Goal: Obtain resource: Obtain resource

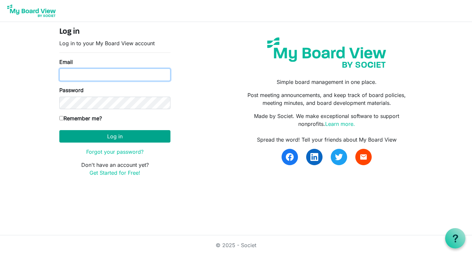
type input "wendy@lovekckids.org"
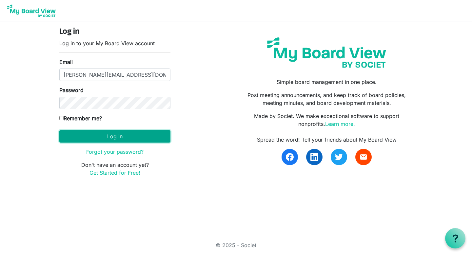
click at [129, 133] on button "Log in" at bounding box center [114, 136] width 111 height 12
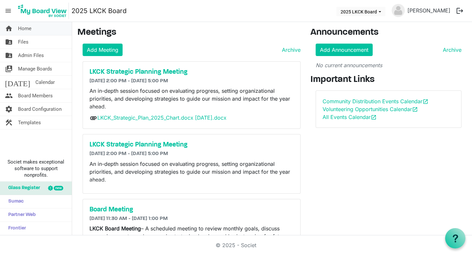
click at [36, 32] on link "home Home" at bounding box center [36, 28] width 72 height 13
click at [36, 42] on link "folder_shared Files" at bounding box center [36, 41] width 72 height 13
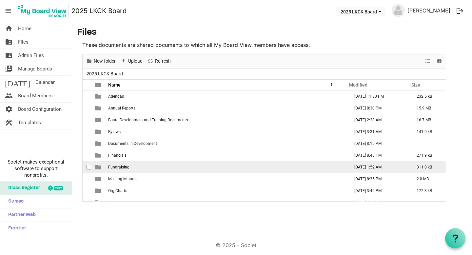
click at [125, 166] on span "Fundraising" at bounding box center [118, 167] width 21 height 5
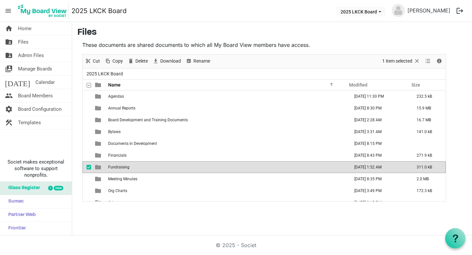
click at [227, 228] on div "home Home folder_shared Files folder_shared Admin Files switch_account Manage B…" at bounding box center [236, 128] width 472 height 213
click at [89, 168] on span "checkbox" at bounding box center [89, 167] width 5 height 5
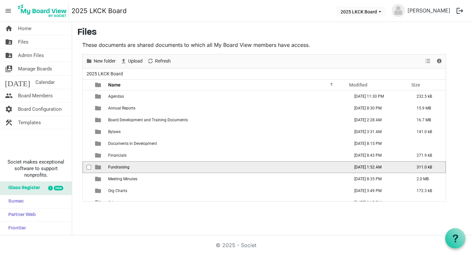
scroll to position [43, 0]
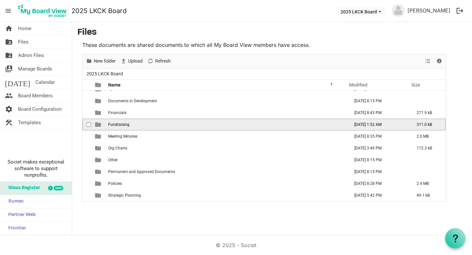
click at [232, 127] on td "Fundraising" at bounding box center [226, 125] width 241 height 12
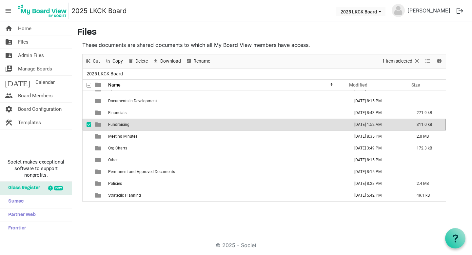
click at [232, 127] on td "Fundraising" at bounding box center [226, 125] width 241 height 12
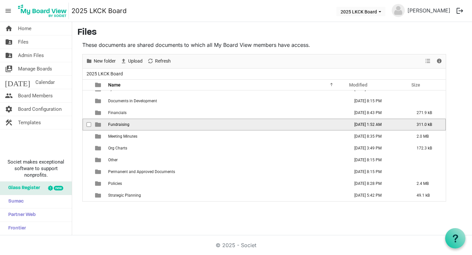
click at [232, 127] on td "Fundraising" at bounding box center [226, 125] width 241 height 12
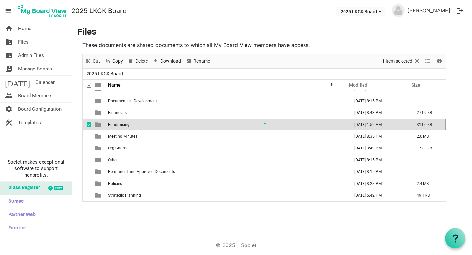
click at [232, 127] on div "New folder Upload Cut Copy Paste Delete Download Rename Sort by Refresh 1 item …" at bounding box center [264, 128] width 364 height 148
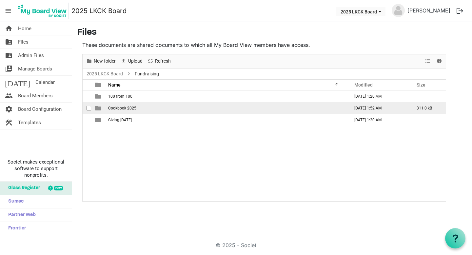
click at [193, 109] on td "Cookbook 2025" at bounding box center [226, 108] width 241 height 12
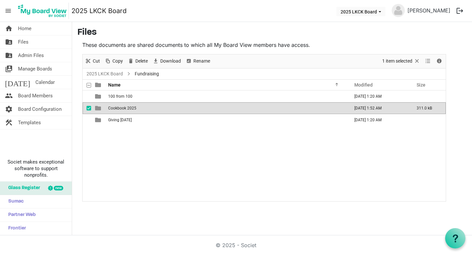
click at [193, 109] on td "Cookbook 2025" at bounding box center [226, 108] width 241 height 12
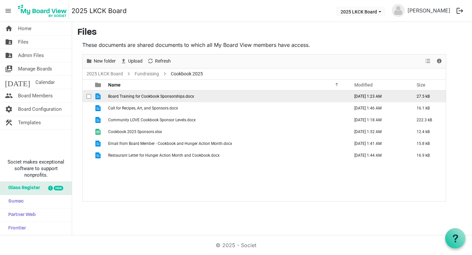
click at [194, 99] on td "Board Training for Cookbook Sponsorships.docx" at bounding box center [226, 96] width 241 height 12
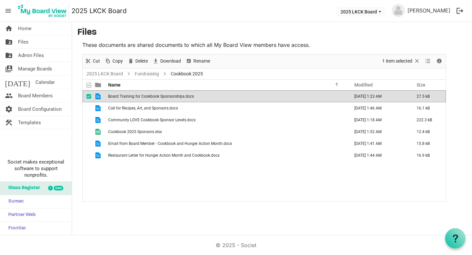
click at [194, 99] on td "Board Training for Cookbook Sponsorships.docx" at bounding box center [226, 96] width 241 height 12
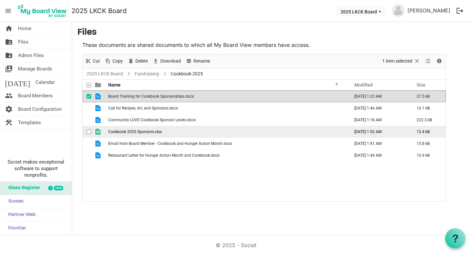
click at [156, 135] on td "Cookbook 2025 Sponsors.xlsx" at bounding box center [226, 132] width 241 height 12
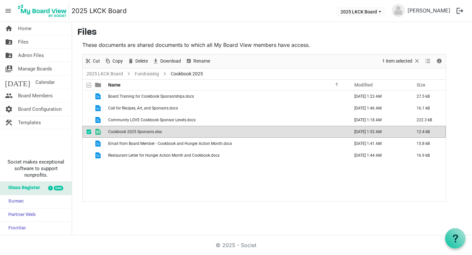
click at [132, 131] on span "Cookbook 2025 Sponsors.xlsx" at bounding box center [135, 131] width 54 height 5
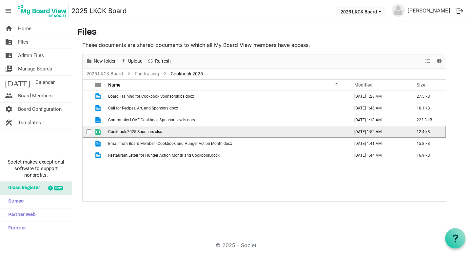
click at [132, 131] on span "Cookbook 2025 Sponsors.xlsx" at bounding box center [135, 131] width 54 height 5
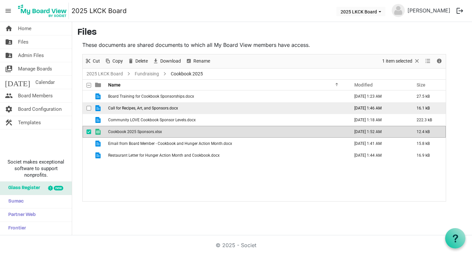
click at [163, 108] on span "Call for Recipes, Art, and Sponsors.docx" at bounding box center [143, 108] width 70 height 5
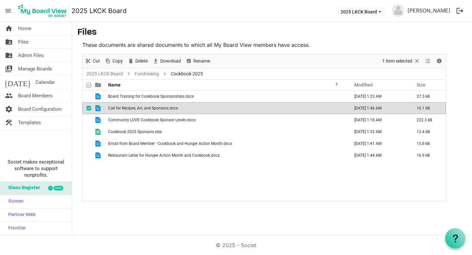
click at [163, 108] on span "Call for Recipes, Art, and Sponsors.docx" at bounding box center [143, 108] width 70 height 5
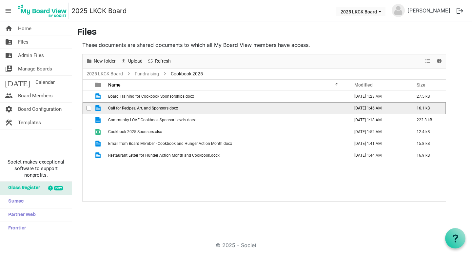
click at [163, 108] on span "Call for Recipes, Art, and Sponsors.docx" at bounding box center [143, 108] width 70 height 5
